Goal: Transaction & Acquisition: Download file/media

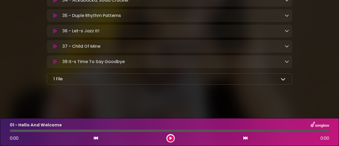
scroll to position [676, 0]
click at [284, 81] on icon at bounding box center [283, 79] width 5 height 5
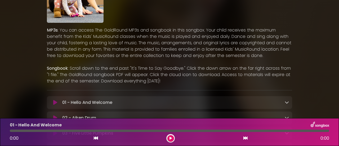
scroll to position [106, 0]
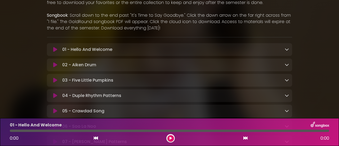
click at [287, 49] on icon at bounding box center [287, 49] width 4 height 4
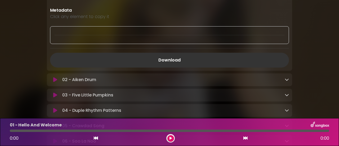
scroll to position [159, 0]
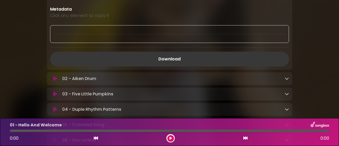
click at [178, 59] on link "Download" at bounding box center [169, 59] width 239 height 15
click at [287, 80] on icon at bounding box center [287, 78] width 4 height 4
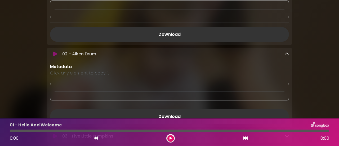
scroll to position [239, 0]
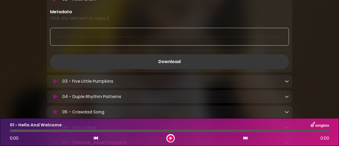
click at [180, 62] on link "Download" at bounding box center [169, 61] width 239 height 15
click at [287, 82] on icon at bounding box center [287, 81] width 4 height 4
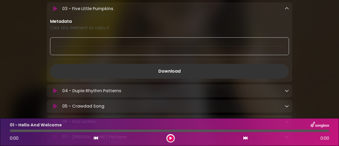
scroll to position [318, 0]
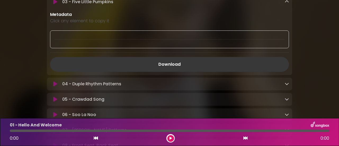
click at [198, 64] on link "Download" at bounding box center [169, 64] width 239 height 15
click at [287, 86] on icon at bounding box center [287, 84] width 4 height 4
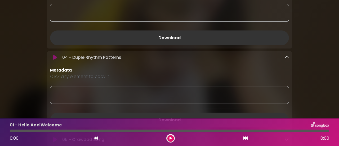
scroll to position [398, 0]
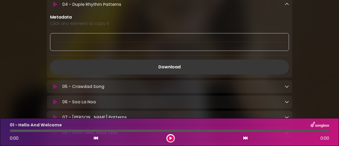
click at [192, 62] on link "Download" at bounding box center [169, 67] width 239 height 15
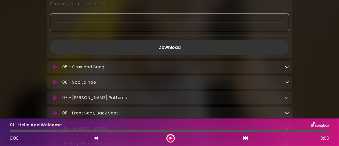
scroll to position [451, 0]
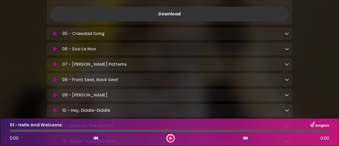
click at [283, 36] on div "05 - Crawdad Song Loading Track..." at bounding box center [174, 33] width 229 height 6
click at [286, 34] on icon at bounding box center [287, 33] width 4 height 4
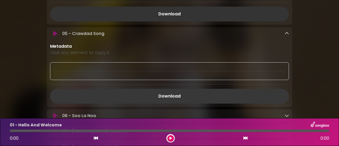
click at [189, 94] on link "Download" at bounding box center [169, 96] width 239 height 15
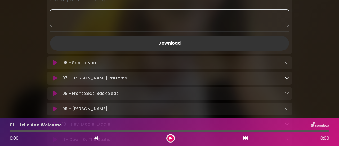
click at [288, 62] on icon at bounding box center [287, 62] width 4 height 4
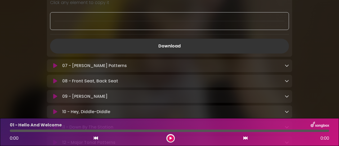
scroll to position [583, 0]
click at [187, 51] on link "Download" at bounding box center [169, 45] width 239 height 15
click at [305, 82] on div "The GoldRound Family Materials Kids' MusicRound LLC MP3s" at bounding box center [170, 6] width 302 height 1166
click at [287, 65] on icon at bounding box center [287, 65] width 4 height 4
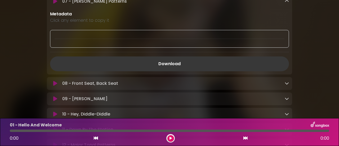
scroll to position [663, 0]
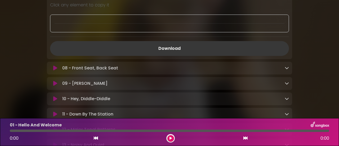
click at [198, 45] on link "Download" at bounding box center [169, 48] width 239 height 15
click at [287, 68] on icon at bounding box center [287, 68] width 4 height 4
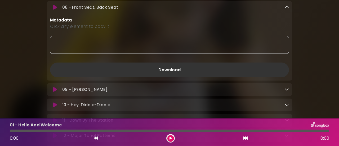
scroll to position [742, 0]
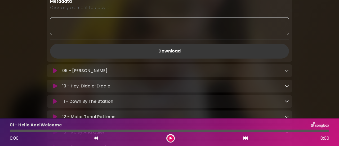
click at [185, 52] on link "Download" at bounding box center [169, 51] width 239 height 15
click at [288, 71] on icon at bounding box center [287, 70] width 4 height 4
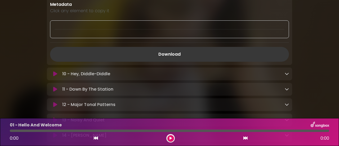
scroll to position [822, 0]
click at [217, 52] on link "Download" at bounding box center [169, 53] width 239 height 15
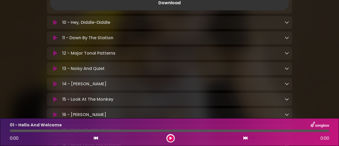
scroll to position [875, 0]
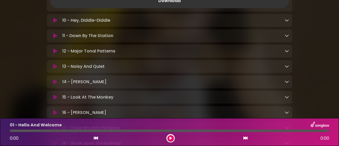
click at [288, 21] on icon at bounding box center [287, 20] width 4 height 4
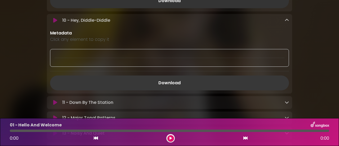
click at [211, 84] on link "Download" at bounding box center [169, 83] width 239 height 15
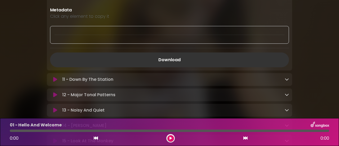
scroll to position [928, 0]
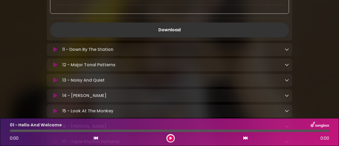
click at [192, 48] on div "11 - Down By The Station Loading Track..." at bounding box center [174, 49] width 229 height 6
click at [285, 50] on icon at bounding box center [287, 49] width 4 height 4
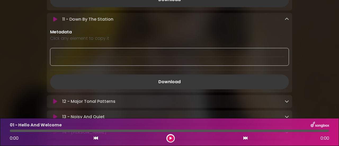
scroll to position [981, 0]
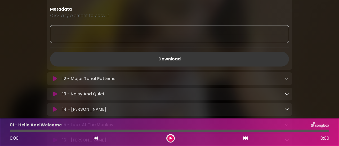
click at [178, 63] on link "Download" at bounding box center [169, 59] width 239 height 15
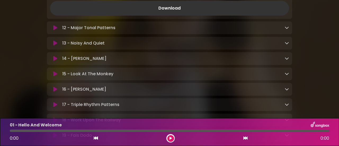
scroll to position [1034, 0]
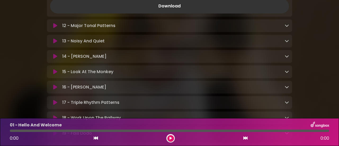
click at [204, 24] on div "12 - Major Tonal Patterns Loading Track..." at bounding box center [174, 26] width 229 height 6
click at [287, 25] on icon at bounding box center [287, 25] width 4 height 4
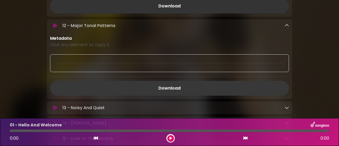
click at [194, 92] on link "Download" at bounding box center [169, 88] width 239 height 15
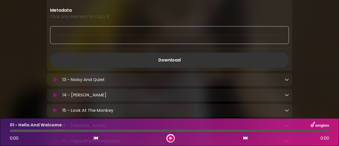
scroll to position [1087, 0]
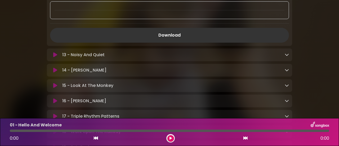
click at [286, 55] on icon at bounding box center [287, 54] width 4 height 4
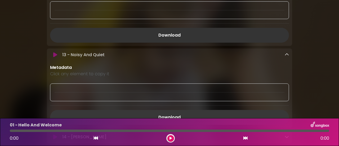
scroll to position [1140, 0]
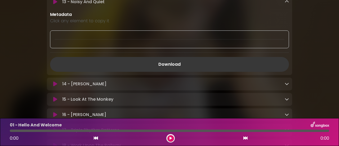
click at [189, 62] on link "Download" at bounding box center [169, 64] width 239 height 15
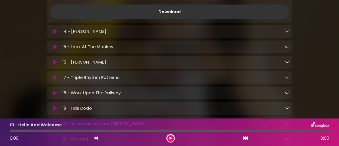
scroll to position [1193, 0]
click at [287, 31] on icon at bounding box center [287, 31] width 4 height 4
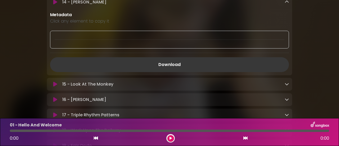
scroll to position [1246, 0]
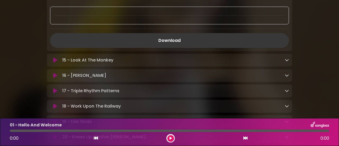
click at [208, 41] on link "Download" at bounding box center [169, 40] width 239 height 15
click at [287, 62] on icon at bounding box center [287, 60] width 4 height 4
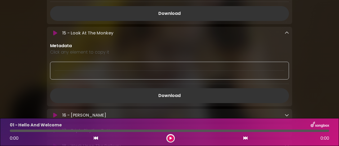
scroll to position [1299, 0]
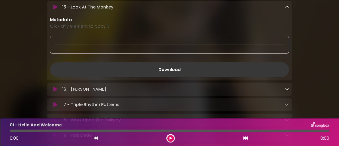
click at [195, 71] on link "Download" at bounding box center [169, 69] width 239 height 15
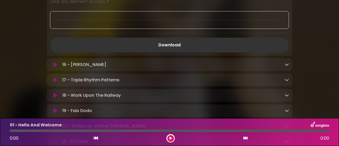
scroll to position [1352, 0]
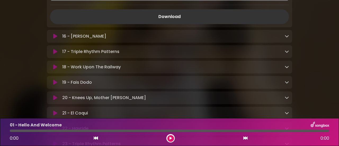
click at [205, 37] on div "16 - [PERSON_NAME] Loading Track..." at bounding box center [174, 36] width 229 height 6
click at [286, 38] on link at bounding box center [287, 36] width 4 height 6
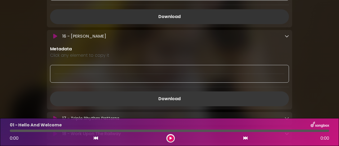
click at [205, 105] on link "Download" at bounding box center [169, 98] width 239 height 15
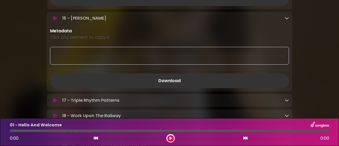
scroll to position [1379, 0]
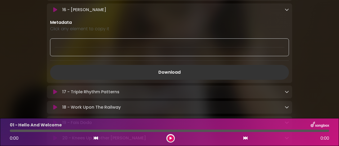
click at [288, 91] on icon at bounding box center [287, 92] width 4 height 4
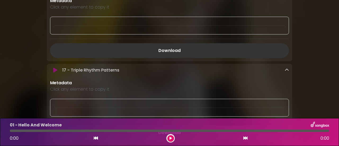
scroll to position [1432, 0]
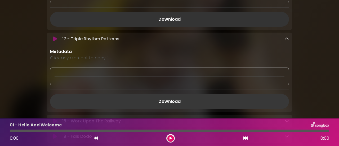
click at [170, 100] on link "Download" at bounding box center [169, 101] width 239 height 15
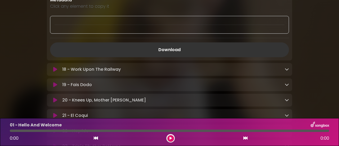
scroll to position [1485, 0]
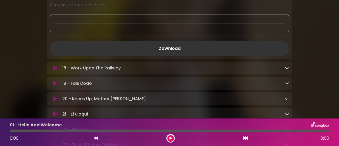
click at [285, 68] on icon at bounding box center [287, 68] width 4 height 4
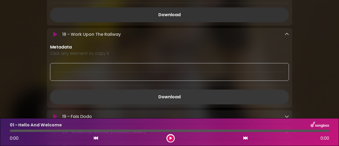
scroll to position [1538, 0]
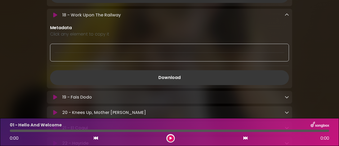
click at [174, 78] on link "Download" at bounding box center [169, 77] width 239 height 15
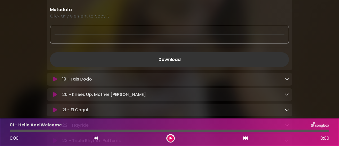
scroll to position [1564, 0]
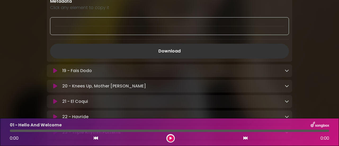
click at [288, 69] on link at bounding box center [287, 71] width 4 height 6
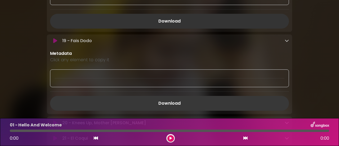
scroll to position [1617, 0]
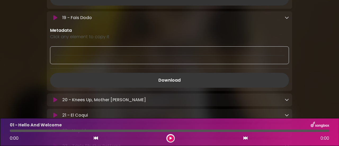
click at [200, 79] on link "Download" at bounding box center [169, 80] width 239 height 15
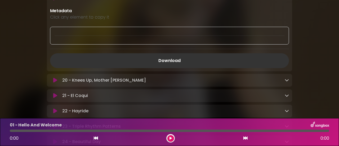
scroll to position [1670, 0]
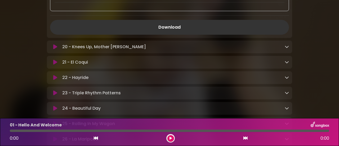
click at [290, 49] on div "20 - Knees Up, Mother Brown Loading Track..." at bounding box center [170, 47] width 246 height 6
click at [288, 49] on icon at bounding box center [287, 47] width 4 height 4
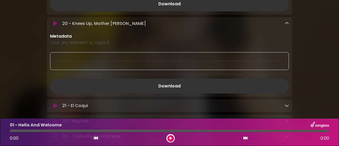
scroll to position [1723, 0]
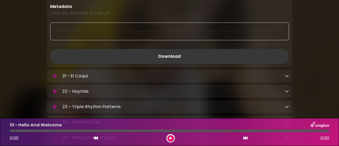
click at [188, 58] on link "Download" at bounding box center [169, 56] width 239 height 15
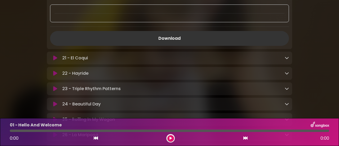
scroll to position [1750, 0]
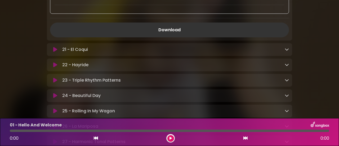
click at [289, 50] on icon at bounding box center [287, 49] width 4 height 4
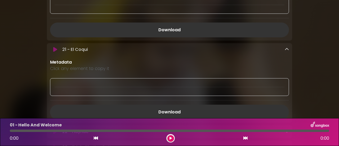
scroll to position [1803, 0]
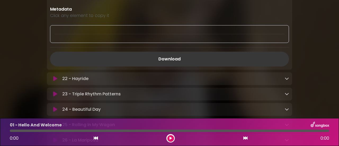
click at [205, 61] on link "Download" at bounding box center [169, 59] width 239 height 15
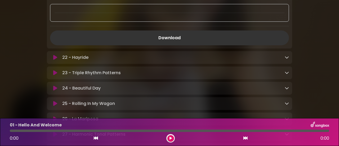
scroll to position [1856, 0]
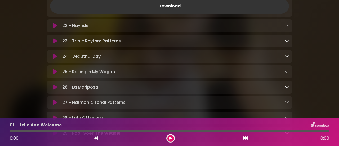
click at [287, 28] on link at bounding box center [287, 26] width 4 height 6
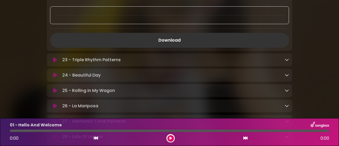
scroll to position [1909, 0]
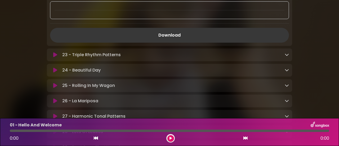
click at [197, 35] on link "Download" at bounding box center [169, 35] width 239 height 15
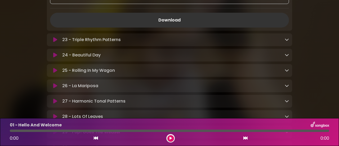
scroll to position [1936, 0]
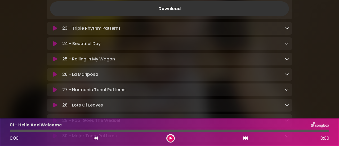
click at [284, 29] on div "23 - Triple Rhythm Patterns Loading Track..." at bounding box center [174, 28] width 229 height 6
click at [286, 30] on link at bounding box center [287, 28] width 4 height 6
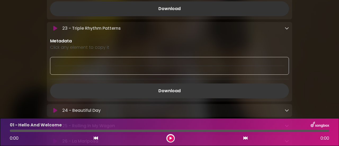
click at [182, 93] on link "Download" at bounding box center [169, 91] width 239 height 15
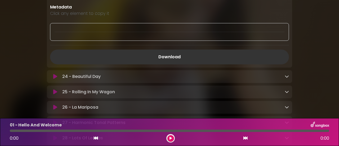
scroll to position [1989, 0]
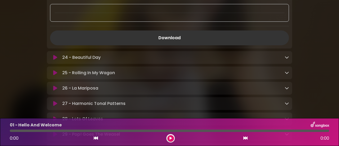
click at [171, 62] on div "24 - Beautiful Day Loading Track..." at bounding box center [170, 57] width 246 height 13
click at [286, 58] on icon at bounding box center [287, 57] width 4 height 4
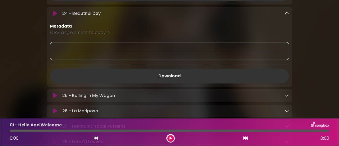
scroll to position [2042, 0]
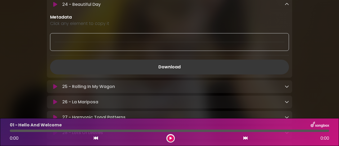
click at [189, 65] on link "Download" at bounding box center [169, 67] width 239 height 15
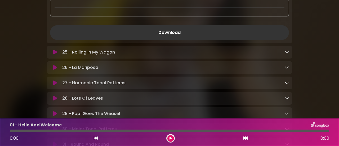
scroll to position [2095, 0]
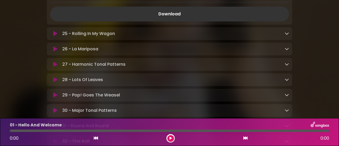
click at [287, 36] on icon at bounding box center [287, 33] width 4 height 4
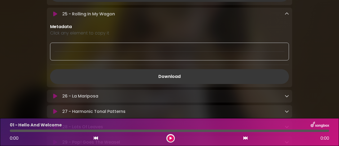
scroll to position [2148, 0]
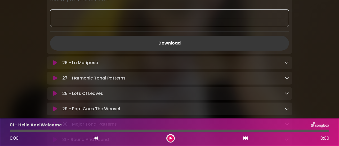
click at [213, 46] on link "Download" at bounding box center [169, 43] width 239 height 15
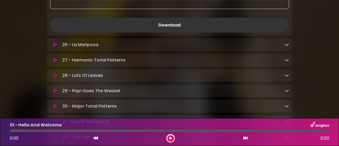
scroll to position [2174, 0]
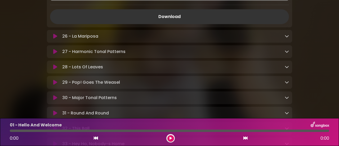
click at [288, 36] on icon at bounding box center [287, 36] width 4 height 4
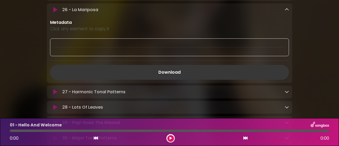
scroll to position [2227, 0]
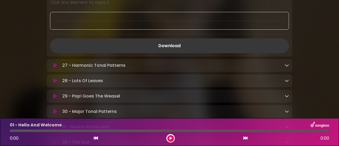
click at [206, 48] on link "Download" at bounding box center [169, 45] width 239 height 15
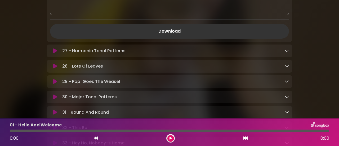
scroll to position [2254, 0]
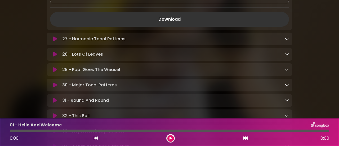
click at [287, 38] on icon at bounding box center [287, 39] width 4 height 4
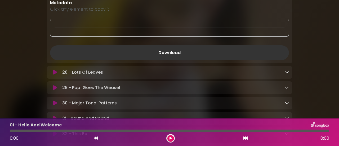
scroll to position [2307, 0]
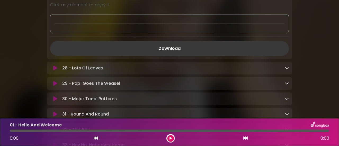
click at [204, 47] on link "Download" at bounding box center [169, 48] width 239 height 15
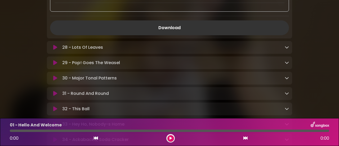
scroll to position [2360, 0]
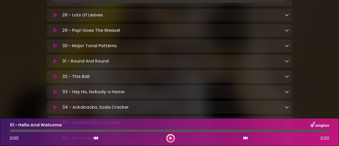
click at [286, 15] on icon at bounding box center [287, 15] width 4 height 4
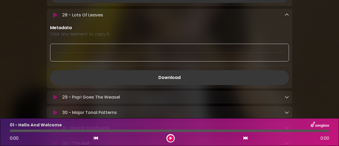
click at [243, 74] on link "Download" at bounding box center [169, 77] width 239 height 15
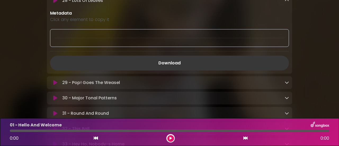
scroll to position [2386, 0]
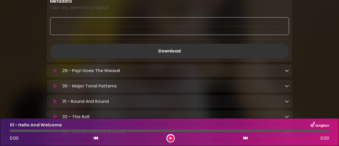
click at [133, 73] on div "29 - Pop! Goes The Weasel Loading Track..." at bounding box center [174, 71] width 229 height 6
click at [288, 75] on div "29 - Pop! Goes The Weasel Loading Track..." at bounding box center [170, 70] width 246 height 13
drag, startPoint x: 287, startPoint y: 72, endPoint x: 283, endPoint y: 72, distance: 3.4
click at [287, 72] on icon at bounding box center [287, 70] width 4 height 4
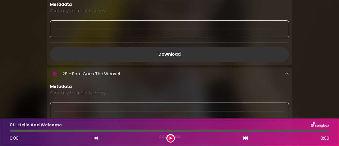
scroll to position [2439, 0]
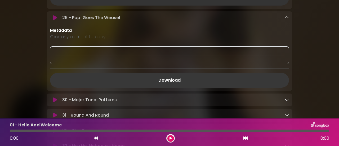
click at [188, 84] on link "Download" at bounding box center [169, 80] width 239 height 15
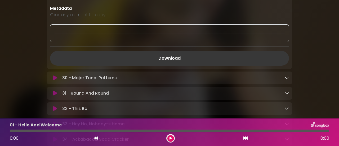
scroll to position [2492, 0]
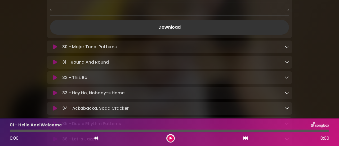
click at [286, 47] on icon at bounding box center [287, 47] width 4 height 4
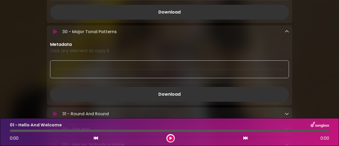
scroll to position [2519, 0]
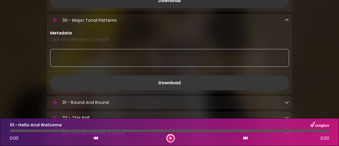
click at [168, 86] on link "Download" at bounding box center [169, 83] width 239 height 15
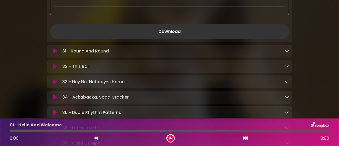
scroll to position [2572, 0]
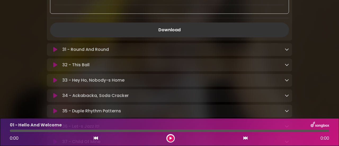
click at [287, 50] on icon at bounding box center [287, 49] width 4 height 4
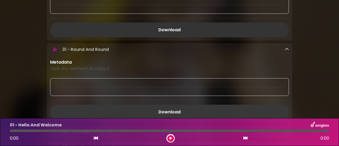
scroll to position [2625, 0]
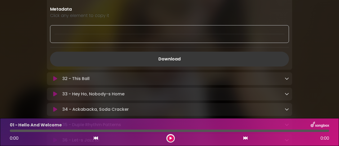
click at [181, 59] on link "Download" at bounding box center [169, 59] width 239 height 15
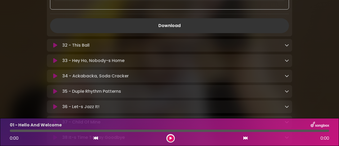
scroll to position [2678, 0]
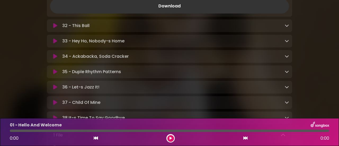
click at [291, 24] on div "32 - This Ball Loading Track..." at bounding box center [170, 26] width 246 height 6
click at [287, 25] on icon at bounding box center [287, 25] width 4 height 4
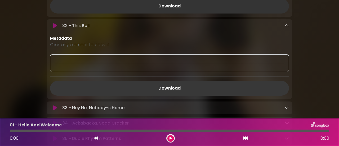
click at [186, 83] on link "Download" at bounding box center [169, 88] width 239 height 15
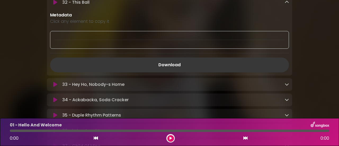
scroll to position [2731, 0]
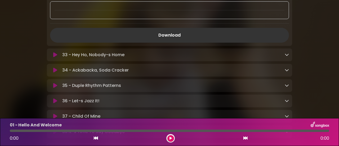
click at [187, 55] on div "33 - Hey [PERSON_NAME], Nobody-s Home Loading Track..." at bounding box center [174, 55] width 229 height 6
click at [286, 56] on icon at bounding box center [287, 54] width 4 height 4
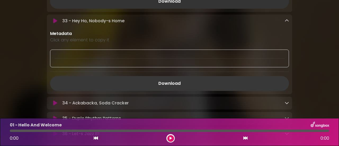
scroll to position [2784, 0]
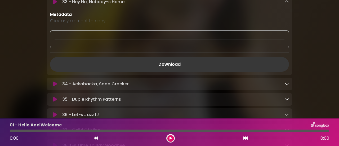
click at [179, 66] on link "Download" at bounding box center [169, 64] width 239 height 15
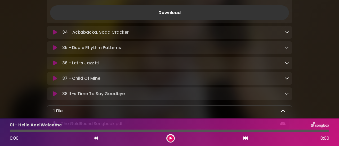
scroll to position [2837, 0]
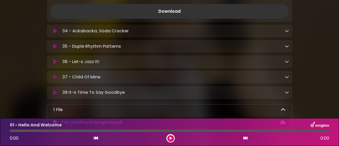
click at [285, 33] on icon at bounding box center [287, 31] width 4 height 4
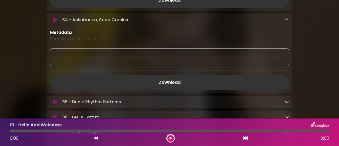
scroll to position [2863, 0]
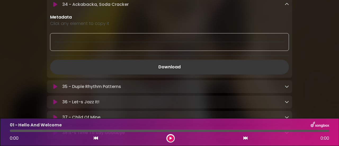
click at [186, 67] on link "Download" at bounding box center [169, 67] width 239 height 15
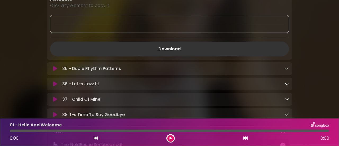
scroll to position [2890, 0]
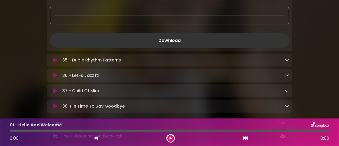
click at [284, 62] on div "35 - Duple Rhythm Patterns Loading Track..." at bounding box center [174, 60] width 229 height 6
click at [286, 60] on icon at bounding box center [287, 60] width 4 height 4
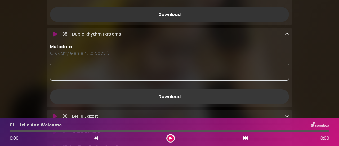
scroll to position [2943, 0]
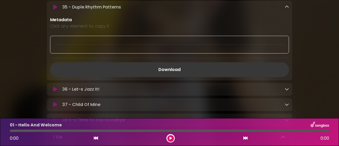
click at [195, 68] on link "Download" at bounding box center [169, 69] width 239 height 15
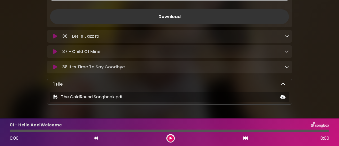
click at [284, 37] on div "36 - Let-s Jazz It! Loading Track..." at bounding box center [174, 36] width 229 height 6
click at [287, 38] on icon at bounding box center [287, 36] width 4 height 4
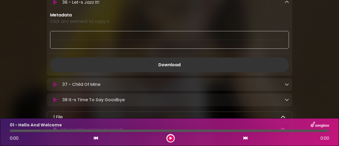
scroll to position [3049, 0]
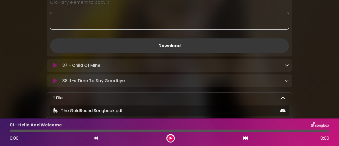
click at [194, 42] on link "Download" at bounding box center [169, 45] width 239 height 15
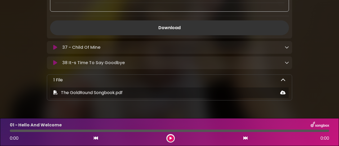
scroll to position [3076, 0]
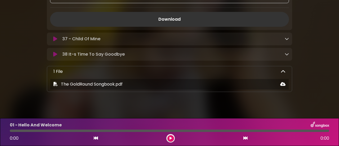
click at [286, 40] on icon at bounding box center [287, 39] width 4 height 4
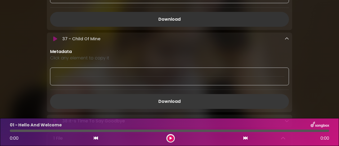
click at [182, 98] on link "Download" at bounding box center [169, 101] width 239 height 15
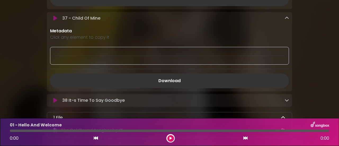
scroll to position [3129, 0]
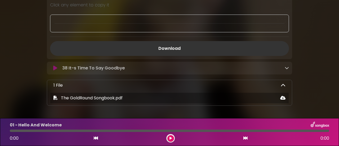
click at [286, 69] on icon at bounding box center [287, 68] width 4 height 4
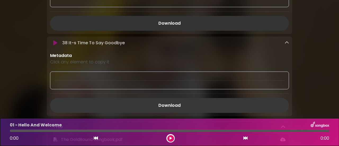
scroll to position [3182, 0]
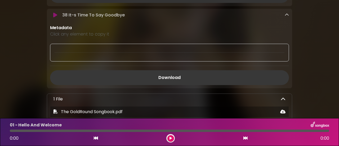
click at [157, 80] on link "Download" at bounding box center [169, 77] width 239 height 15
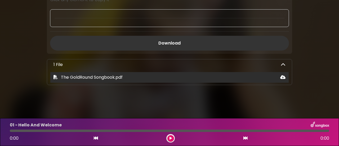
click at [283, 77] on icon at bounding box center [283, 77] width 5 height 4
